Goal: Task Accomplishment & Management: Manage account settings

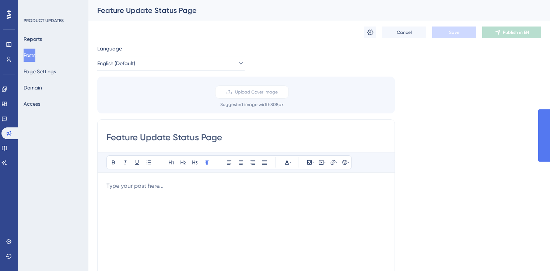
click at [179, 182] on p at bounding box center [245, 186] width 279 height 9
click at [135, 186] on p at bounding box center [245, 186] width 279 height 9
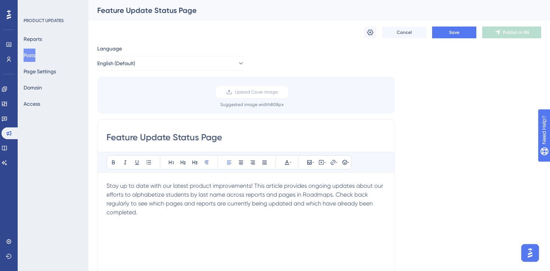
click at [148, 137] on input "Feature Update Status Page" at bounding box center [245, 138] width 279 height 12
drag, startPoint x: 232, startPoint y: 134, endPoint x: 91, endPoint y: 114, distance: 142.9
click at [91, 114] on div "Performance Users Engagement Widgets Feedback Product Updates Knowledge Base AI…" at bounding box center [319, 272] width 462 height 545
paste input "Alphabetizing Students by Last Name: Roadmaps Update Tracker"
type input "Alphabetizing Students by Last Name: Roadmaps Update Tracker"
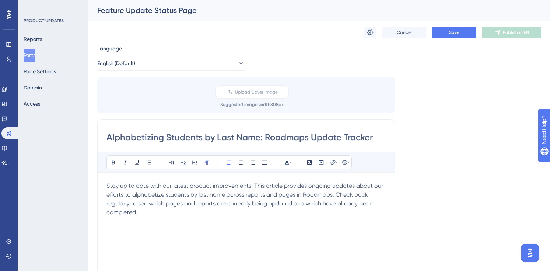
click at [148, 212] on p "Stay up to date with our latest product improvements! This article provides ong…" at bounding box center [245, 199] width 279 height 35
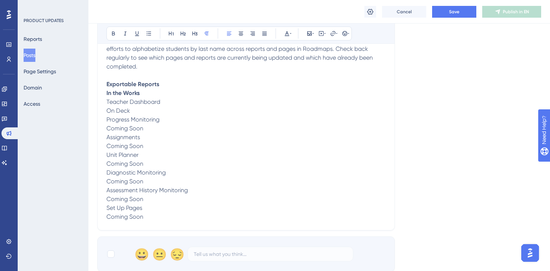
scroll to position [150, 0]
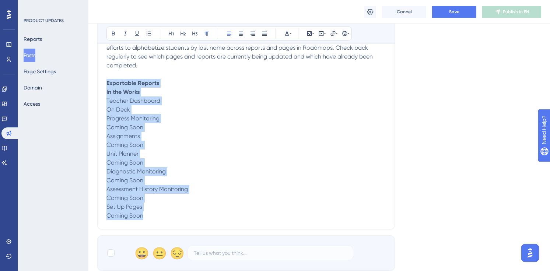
drag, startPoint x: 147, startPoint y: 217, endPoint x: 101, endPoint y: 86, distance: 138.2
click at [101, 86] on div "Alphabetizing Students by Last Name: Roadmaps Update Tracker Bold Italic Underl…" at bounding box center [246, 100] width 298 height 257
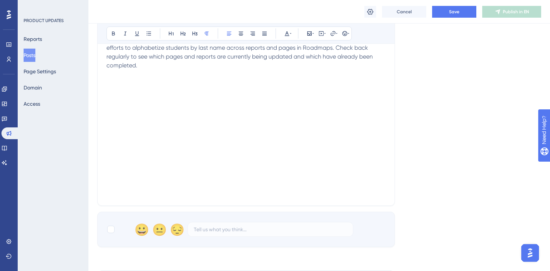
click at [173, 122] on div "Stay up to date with our latest product improvements! This article provides ong…" at bounding box center [245, 116] width 279 height 162
click at [136, 75] on p at bounding box center [245, 74] width 279 height 9
click at [309, 31] on icon at bounding box center [309, 34] width 6 height 6
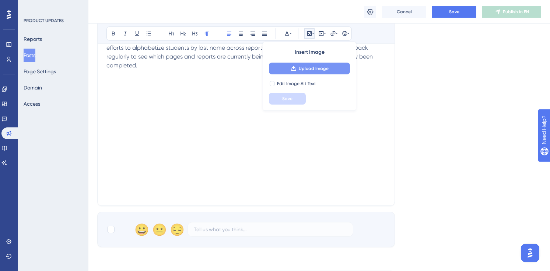
click at [291, 70] on icon at bounding box center [294, 69] width 6 height 6
click at [208, 101] on div "Stay up to date with our latest product improvements! This article provides ong…" at bounding box center [245, 116] width 279 height 162
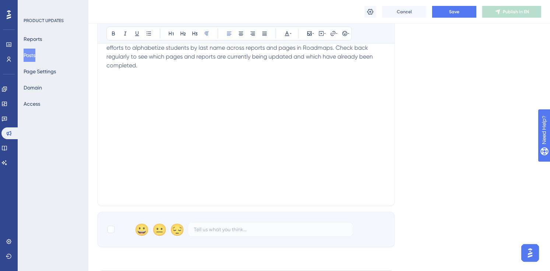
click at [208, 70] on p at bounding box center [245, 74] width 279 height 9
click at [311, 34] on icon at bounding box center [309, 33] width 4 height 4
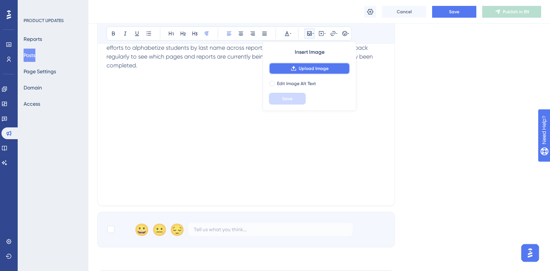
click at [300, 71] on span "Upload Image" at bounding box center [314, 69] width 30 height 6
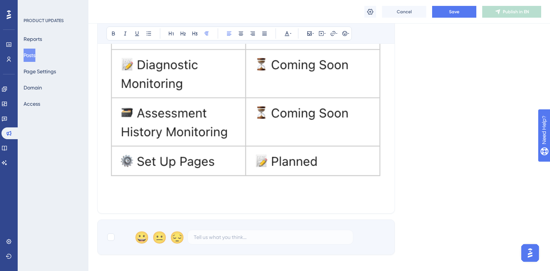
scroll to position [388, 0]
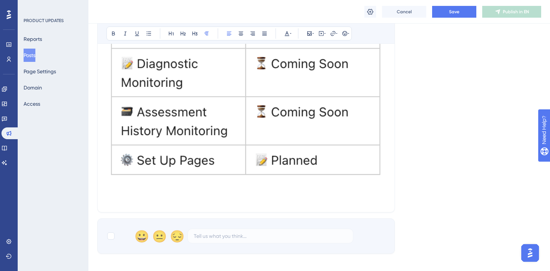
click at [221, 134] on img at bounding box center [245, 12] width 279 height 342
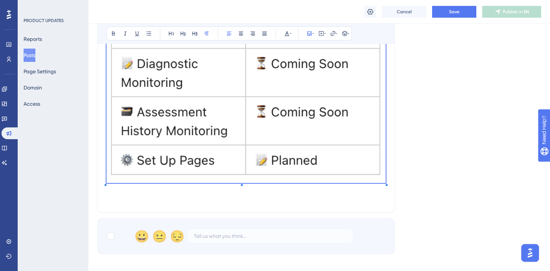
scroll to position [43, 0]
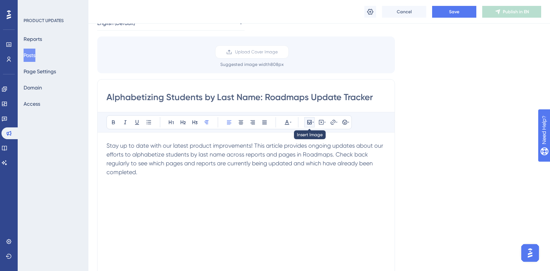
click at [308, 123] on icon at bounding box center [309, 122] width 6 height 6
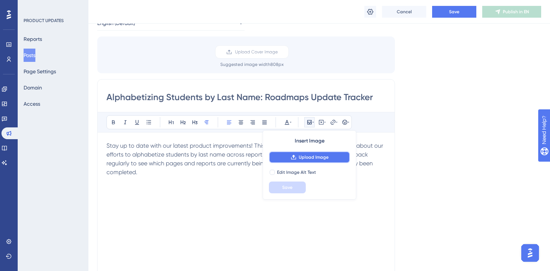
click at [297, 159] on button "Upload Image" at bounding box center [309, 157] width 81 height 12
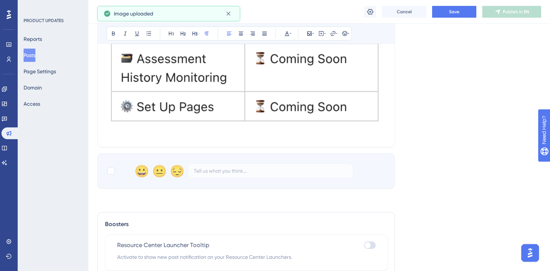
scroll to position [443, 0]
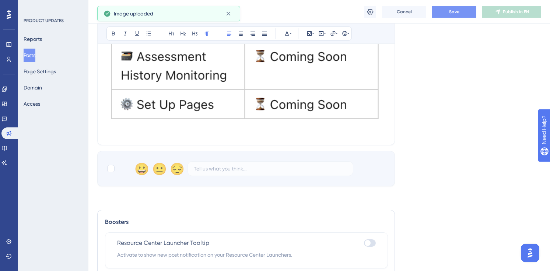
click at [454, 13] on span "Save" at bounding box center [454, 12] width 10 height 6
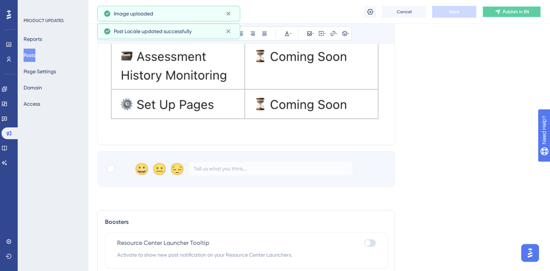
click at [495, 13] on icon at bounding box center [498, 12] width 6 height 6
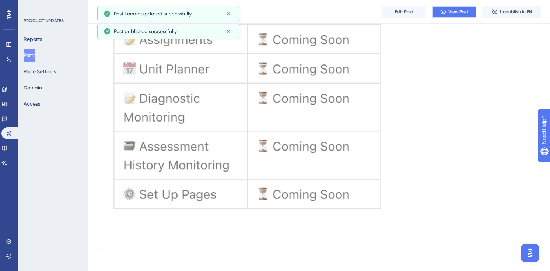
click at [452, 12] on span "View Post" at bounding box center [458, 12] width 20 height 6
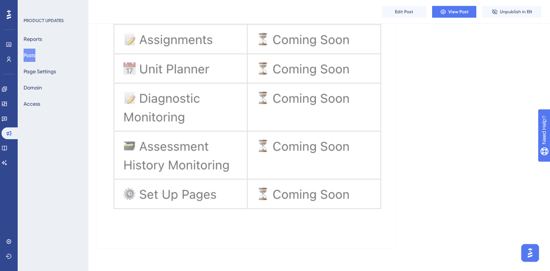
scroll to position [0, 0]
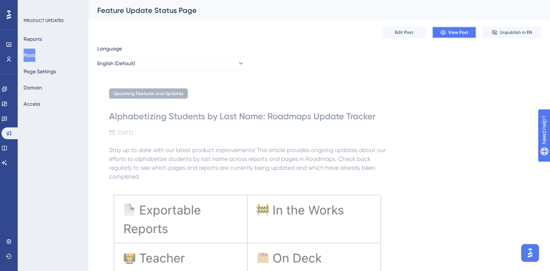
click at [448, 31] on button "View Post" at bounding box center [454, 33] width 44 height 12
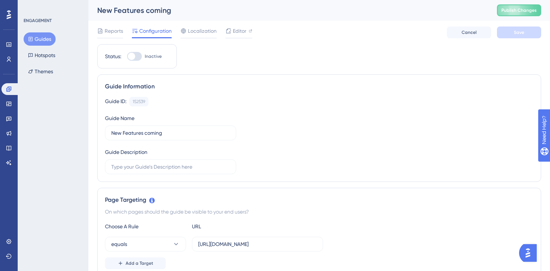
click at [133, 57] on div at bounding box center [131, 56] width 7 height 7
click at [127, 57] on input "Inactive" at bounding box center [127, 56] width 0 height 0
checkbox input "true"
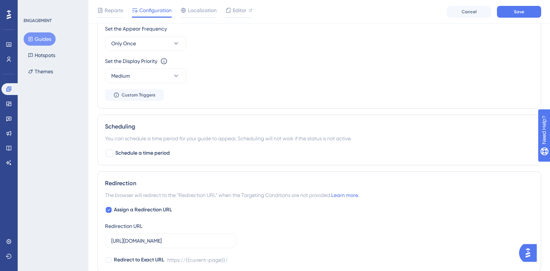
scroll to position [555, 0]
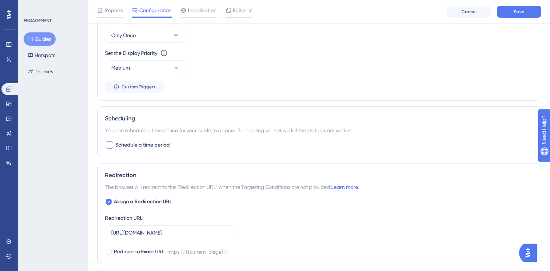
click at [140, 143] on span "Schedule a time period" at bounding box center [142, 145] width 55 height 9
checkbox input "true"
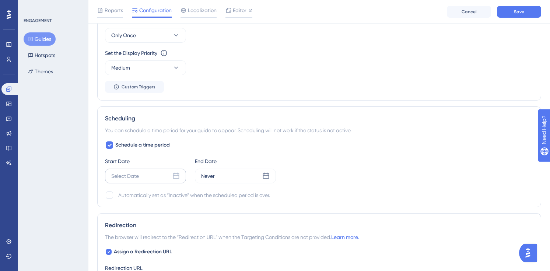
click at [181, 175] on div "Select Date" at bounding box center [145, 176] width 81 height 15
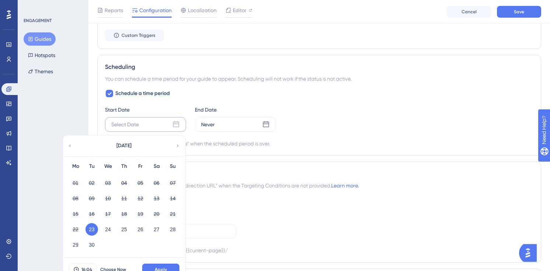
scroll to position [611, 0]
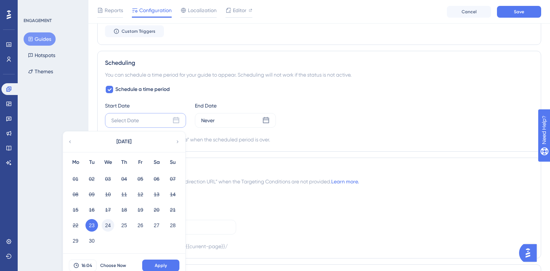
click at [107, 227] on button "24" at bounding box center [108, 225] width 13 height 13
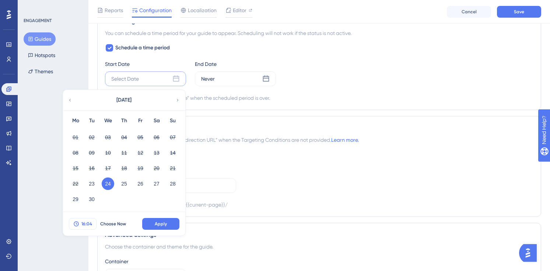
click at [89, 224] on span "16:04" at bounding box center [86, 224] width 11 height 6
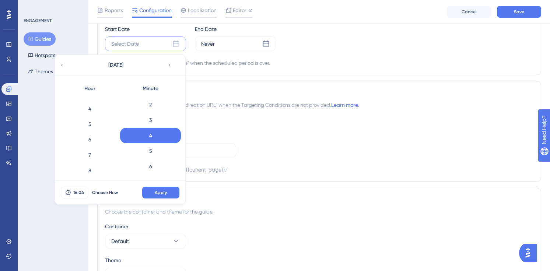
scroll to position [53, 0]
click at [91, 129] on div "5" at bounding box center [89, 127] width 61 height 15
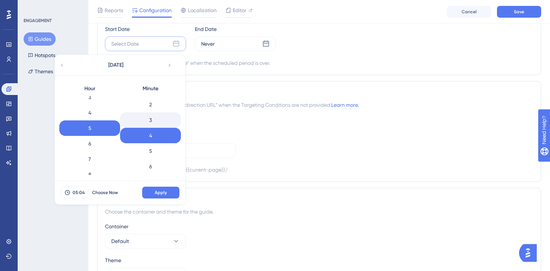
scroll to position [0, 0]
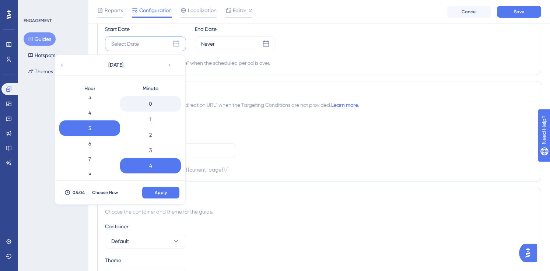
click at [149, 104] on div "0" at bounding box center [150, 103] width 61 height 15
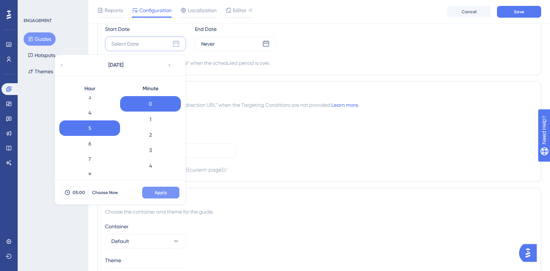
click at [156, 192] on span "Apply" at bounding box center [161, 193] width 12 height 6
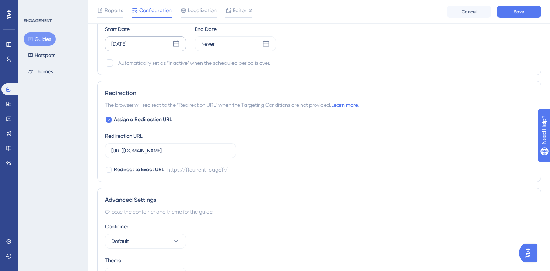
scroll to position [736, 0]
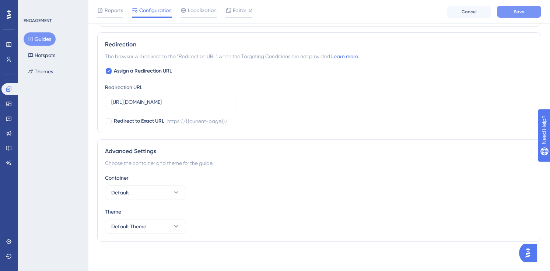
click at [511, 13] on button "Save" at bounding box center [519, 12] width 44 height 12
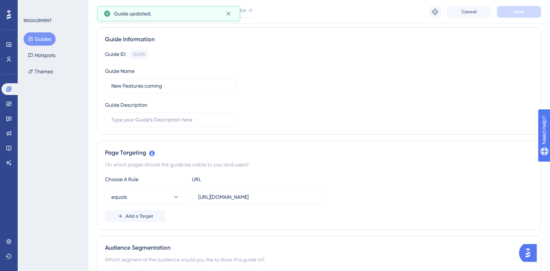
scroll to position [0, 0]
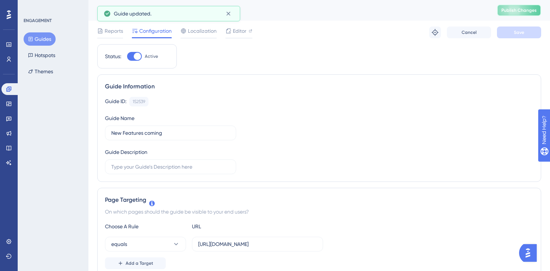
click at [526, 8] on button "Publish Changes" at bounding box center [519, 10] width 44 height 12
